Goal: Task Accomplishment & Management: Use online tool/utility

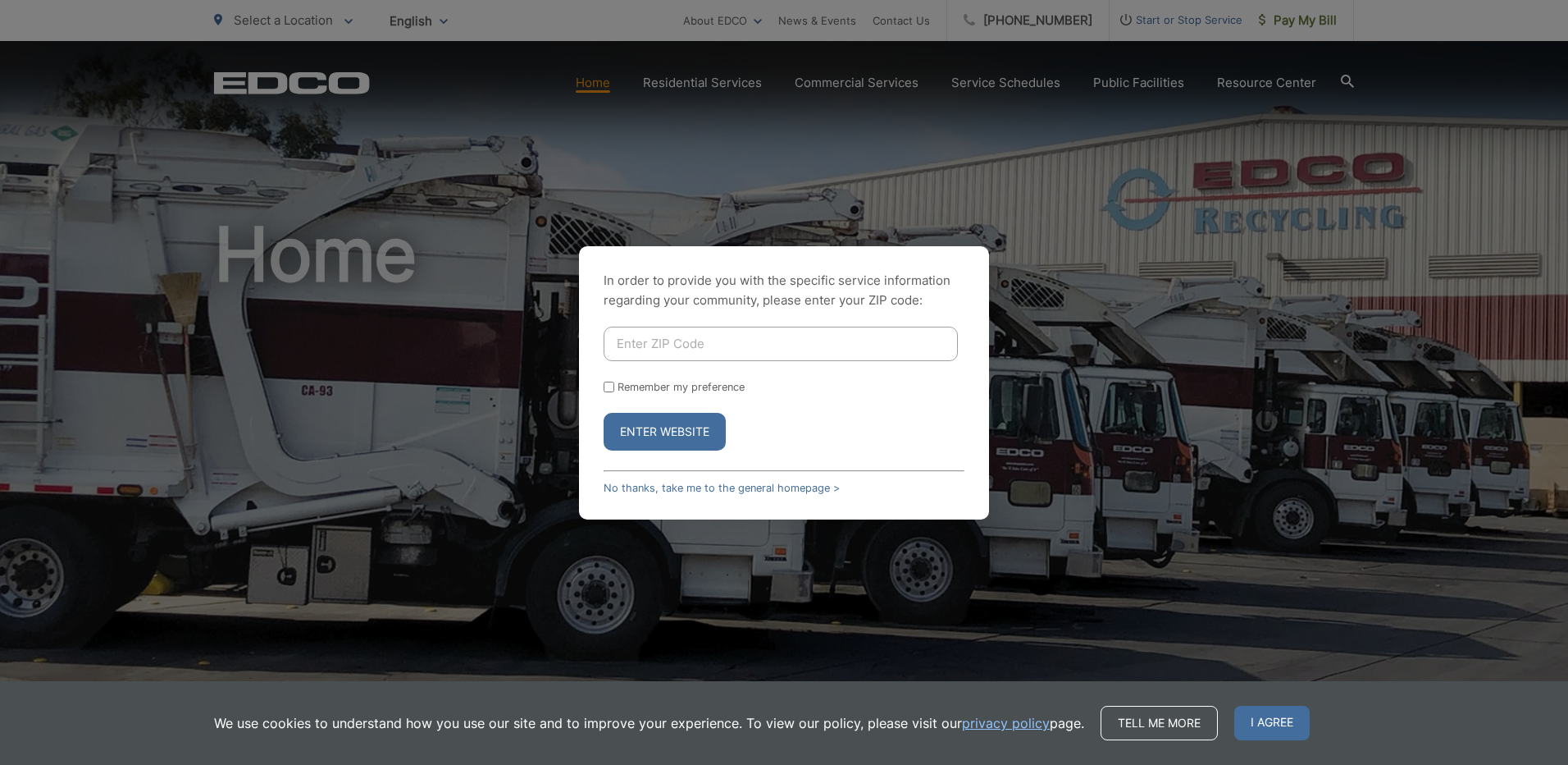
click at [631, 352] on input "Enter ZIP Code" at bounding box center [781, 343] width 354 height 35
type input "92025"
click at [604, 412] on button "Enter Website" at bounding box center [664, 431] width 122 height 37
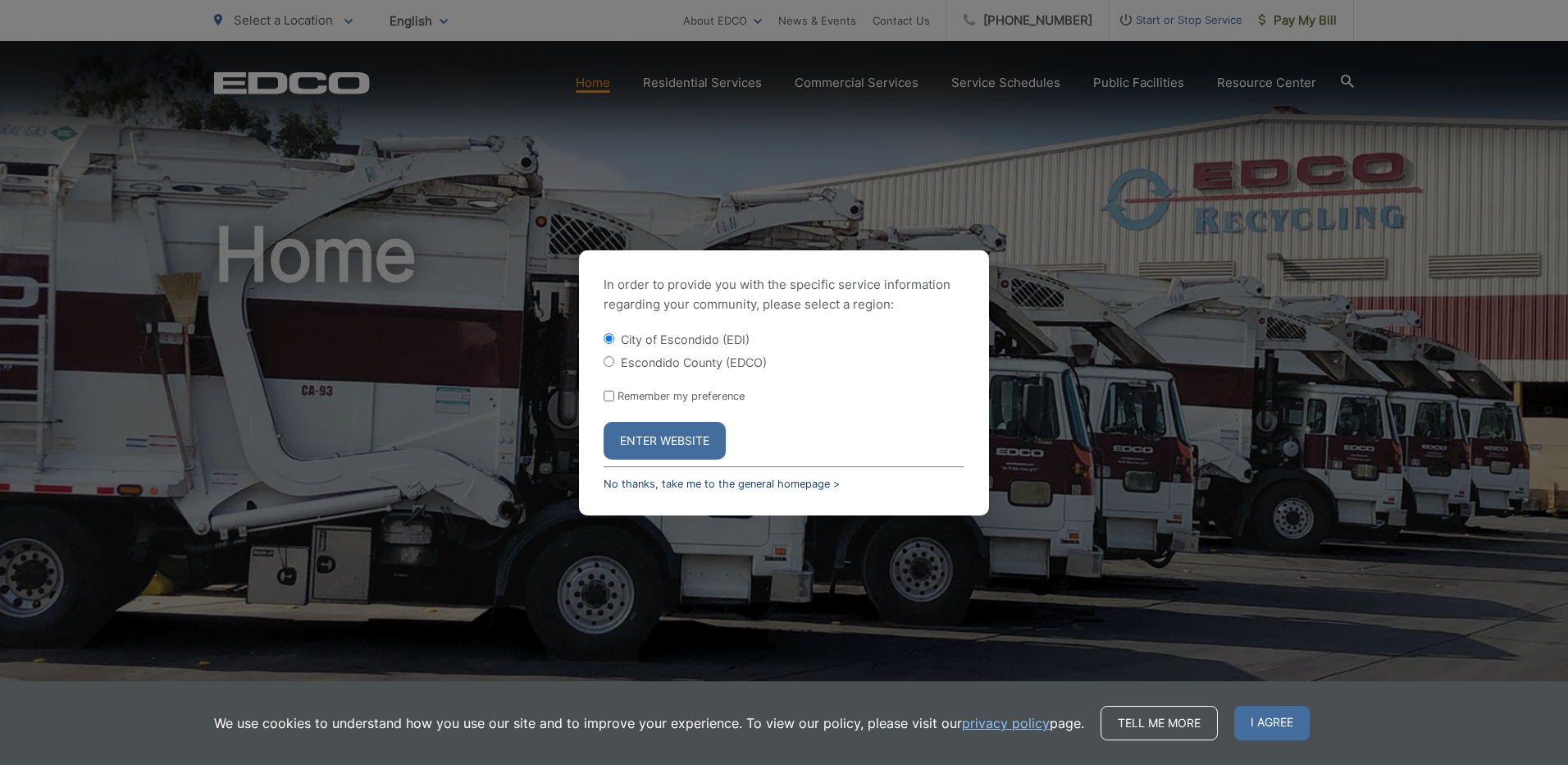
click at [642, 487] on link "No thanks, take me to the general homepage >" at bounding box center [721, 483] width 236 height 12
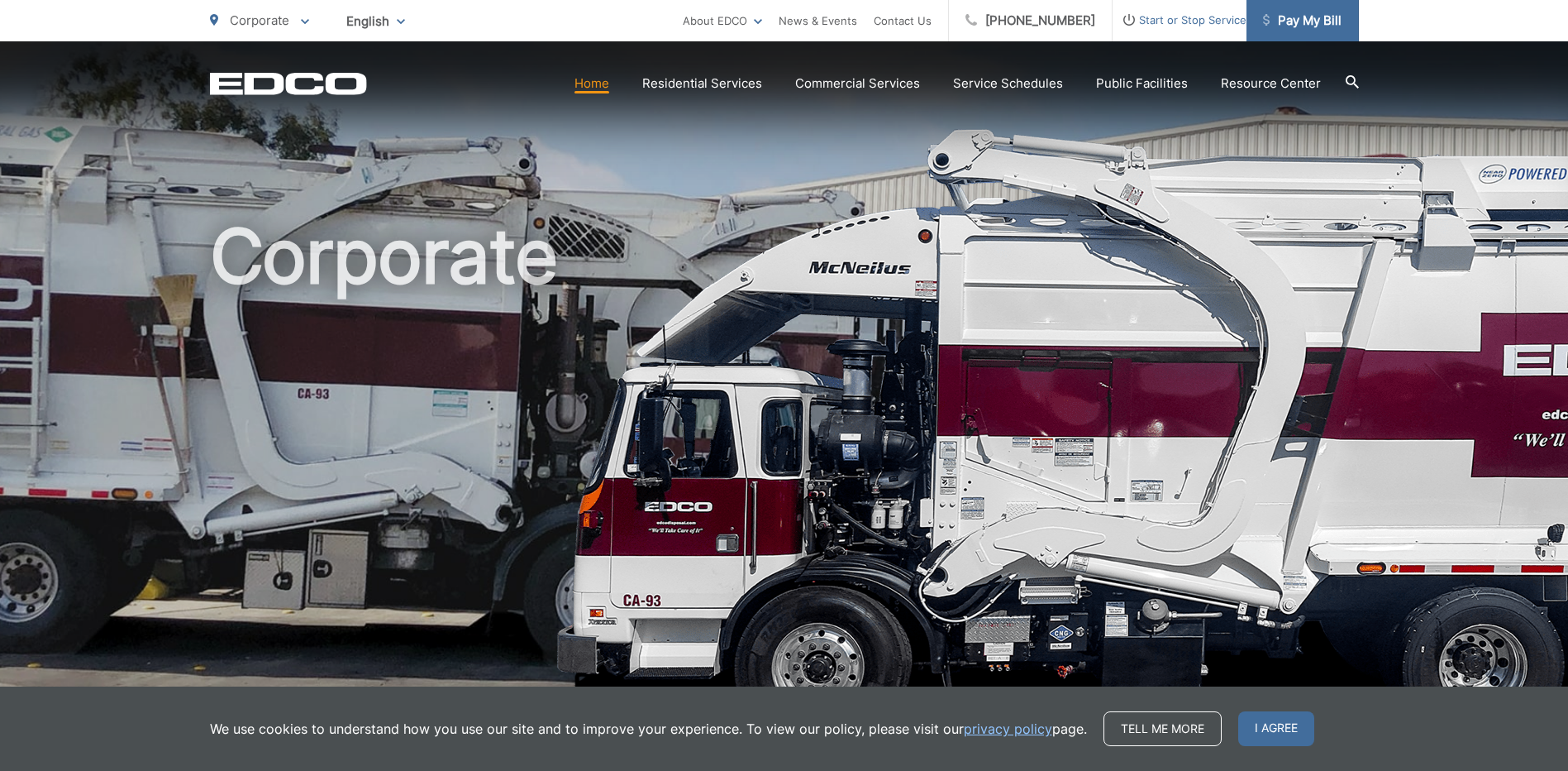
click at [1301, 28] on span "Pay My Bill" at bounding box center [1303, 20] width 79 height 20
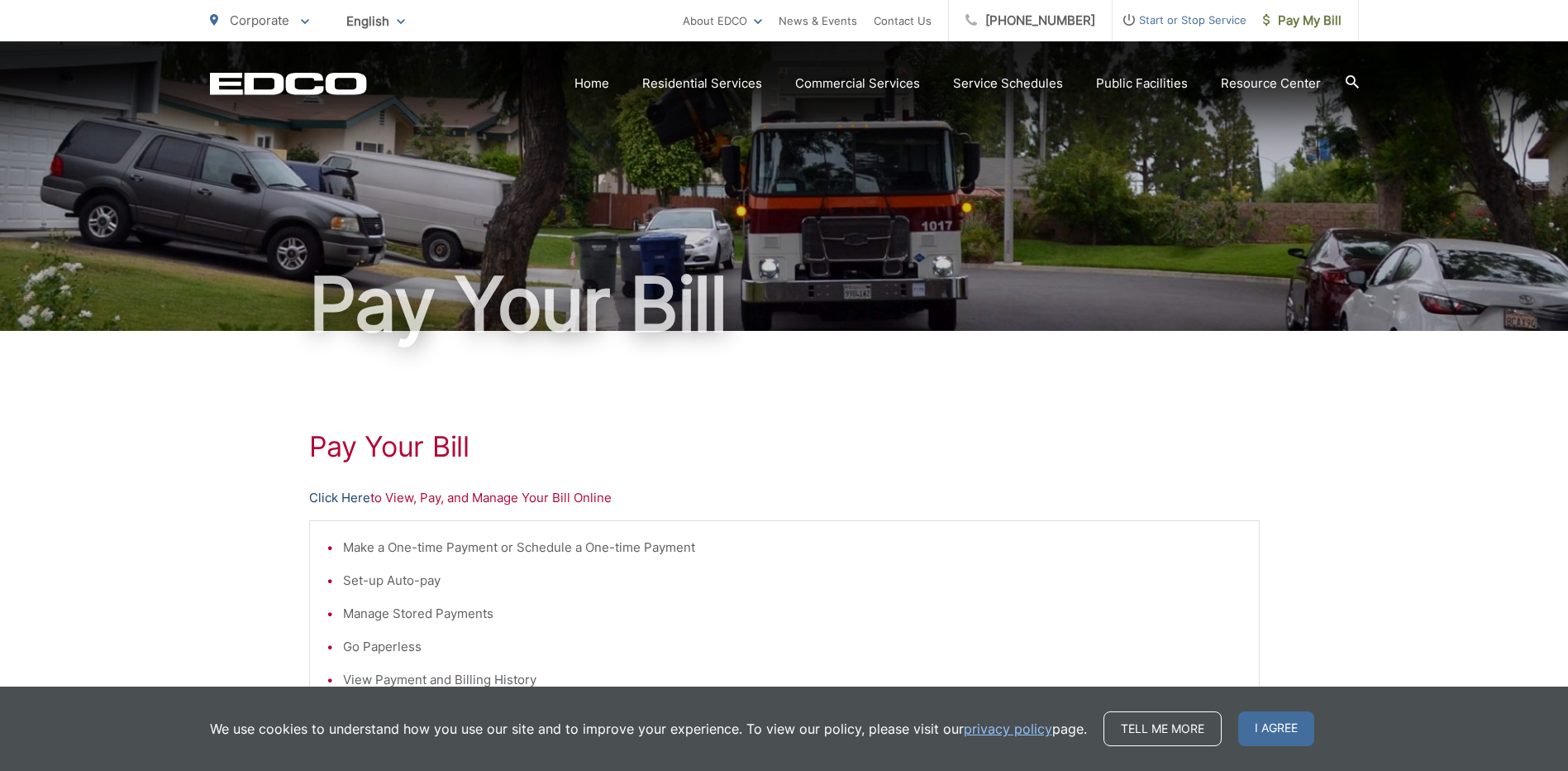
click at [345, 499] on link "Click Here" at bounding box center [339, 497] width 61 height 20
